Goal: Navigation & Orientation: Find specific page/section

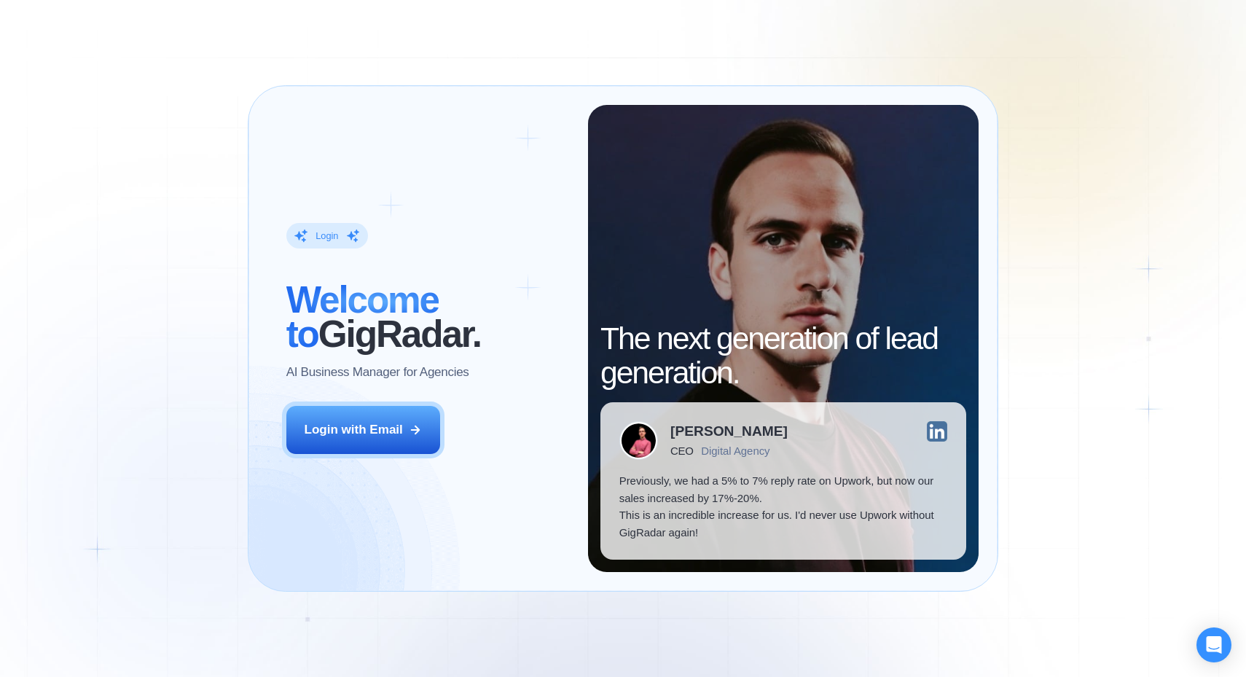
click at [402, 439] on button "Login with Email" at bounding box center [363, 430] width 154 height 48
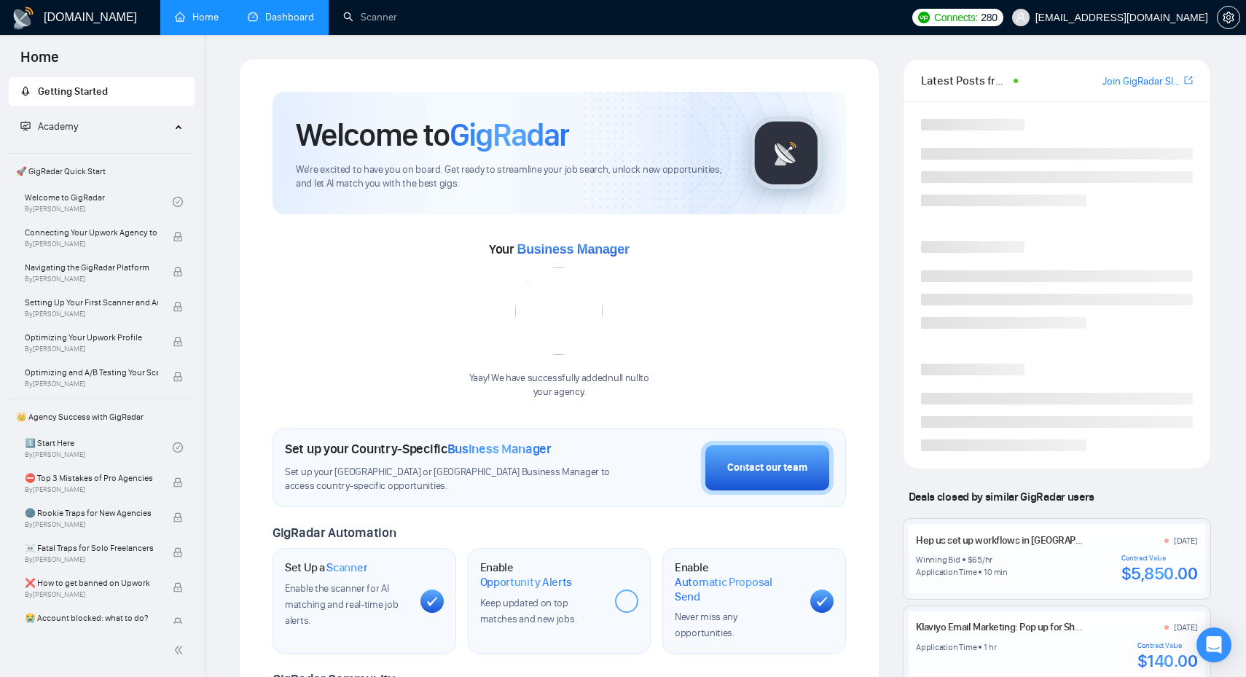
click at [307, 22] on link "Dashboard" at bounding box center [281, 17] width 66 height 12
